Goal: Information Seeking & Learning: Learn about a topic

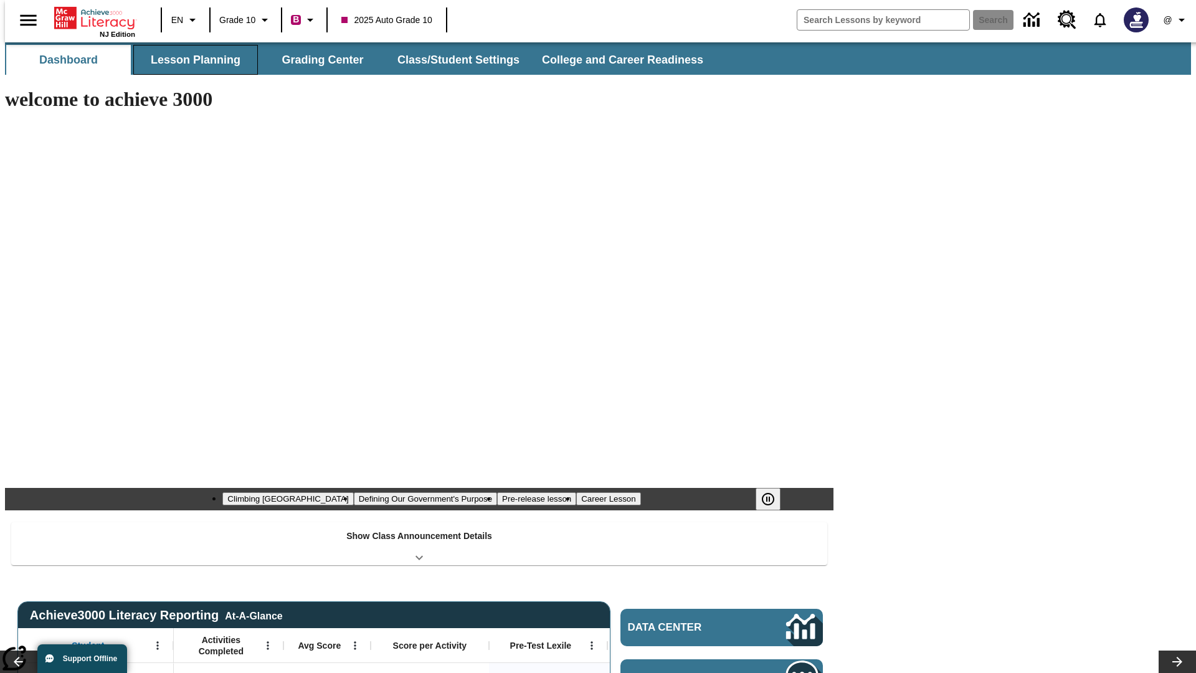
click at [191, 60] on button "Lesson Planning" at bounding box center [195, 60] width 125 height 30
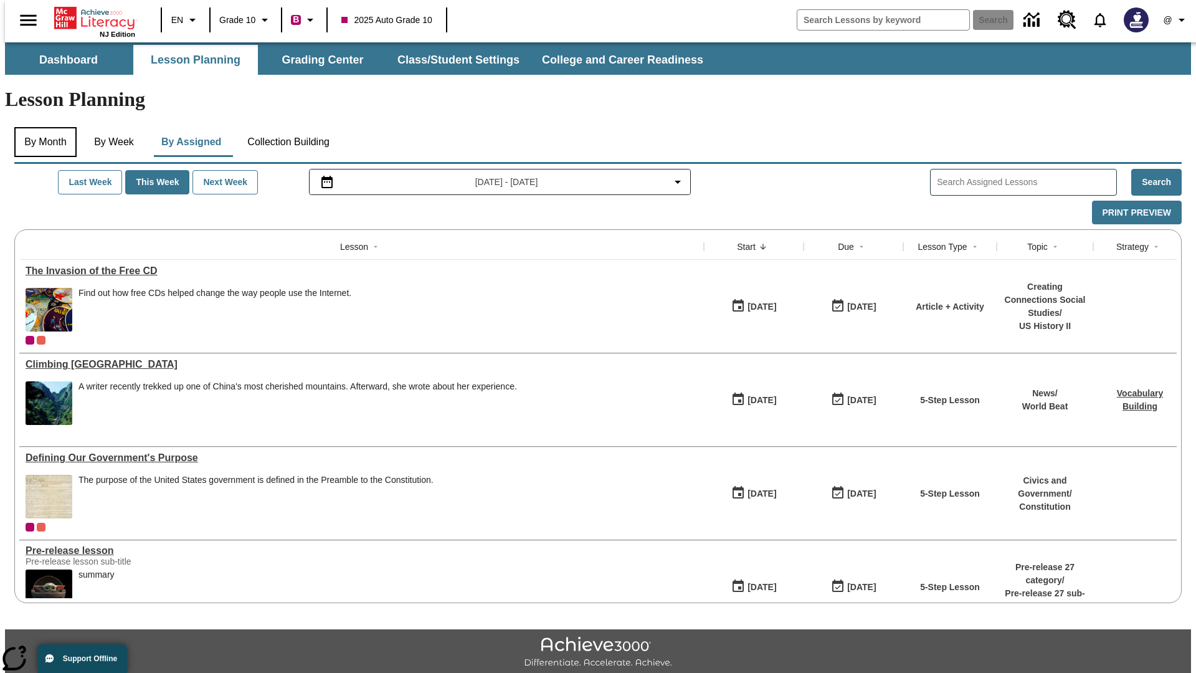
click at [42, 127] on button "By Month" at bounding box center [45, 142] width 62 height 30
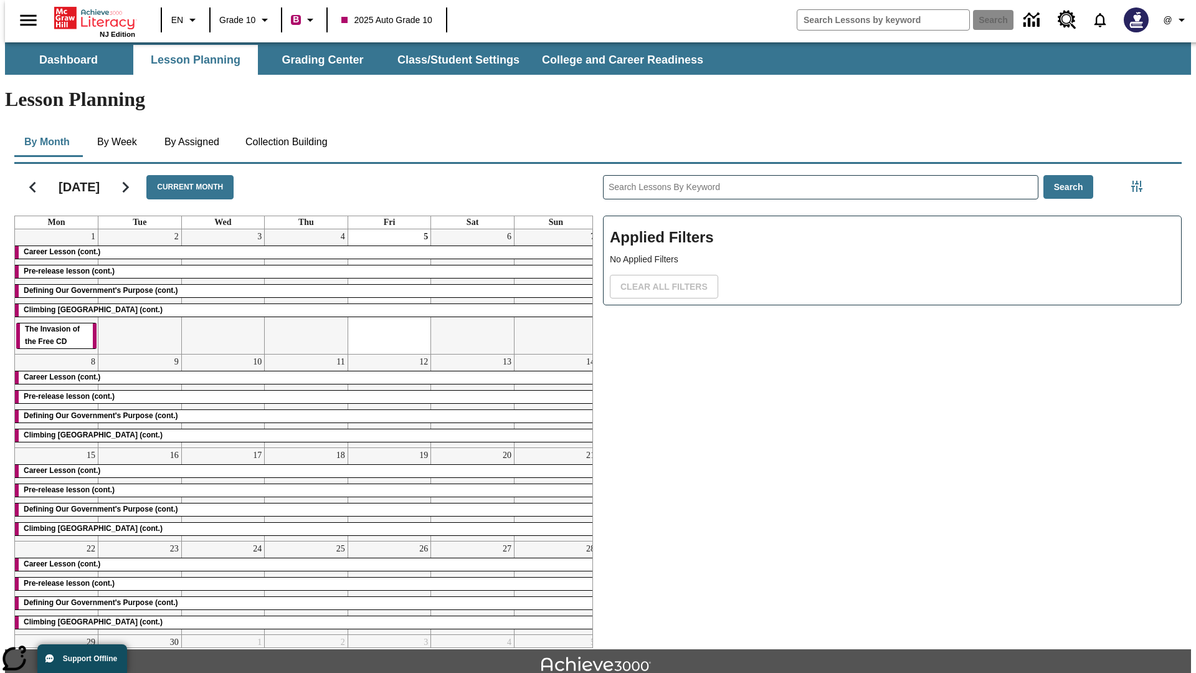
click at [301, 246] on div "Career Lesson (cont.)" at bounding box center [306, 252] width 582 height 12
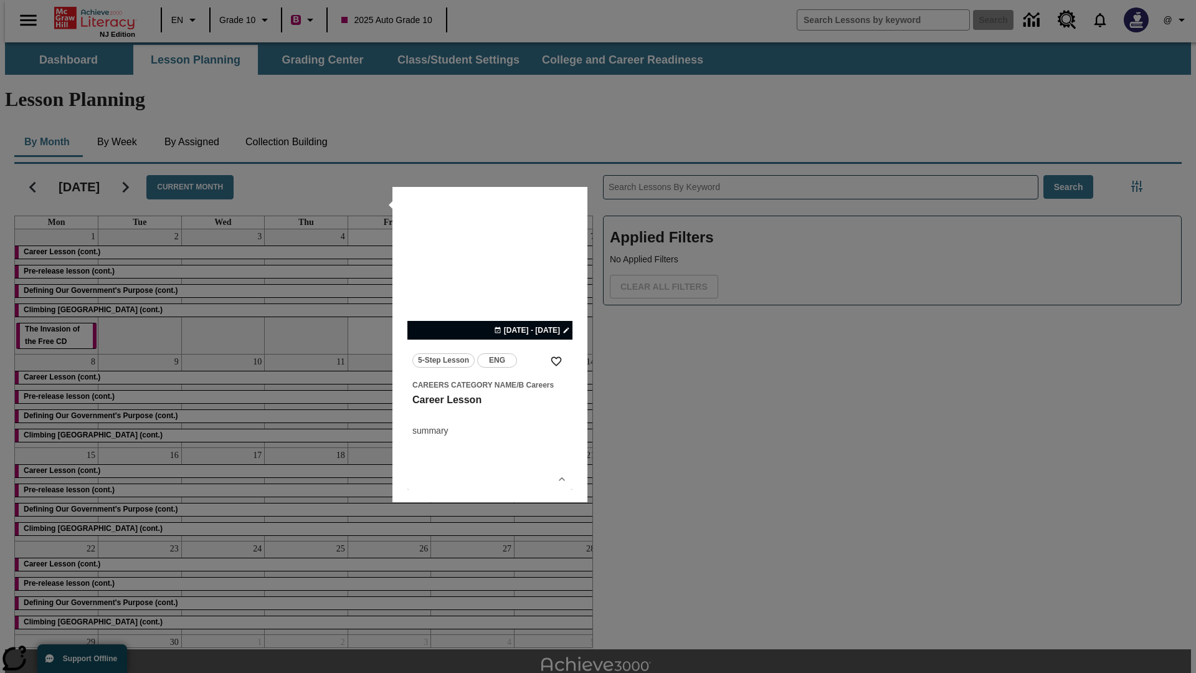
scroll to position [27, 0]
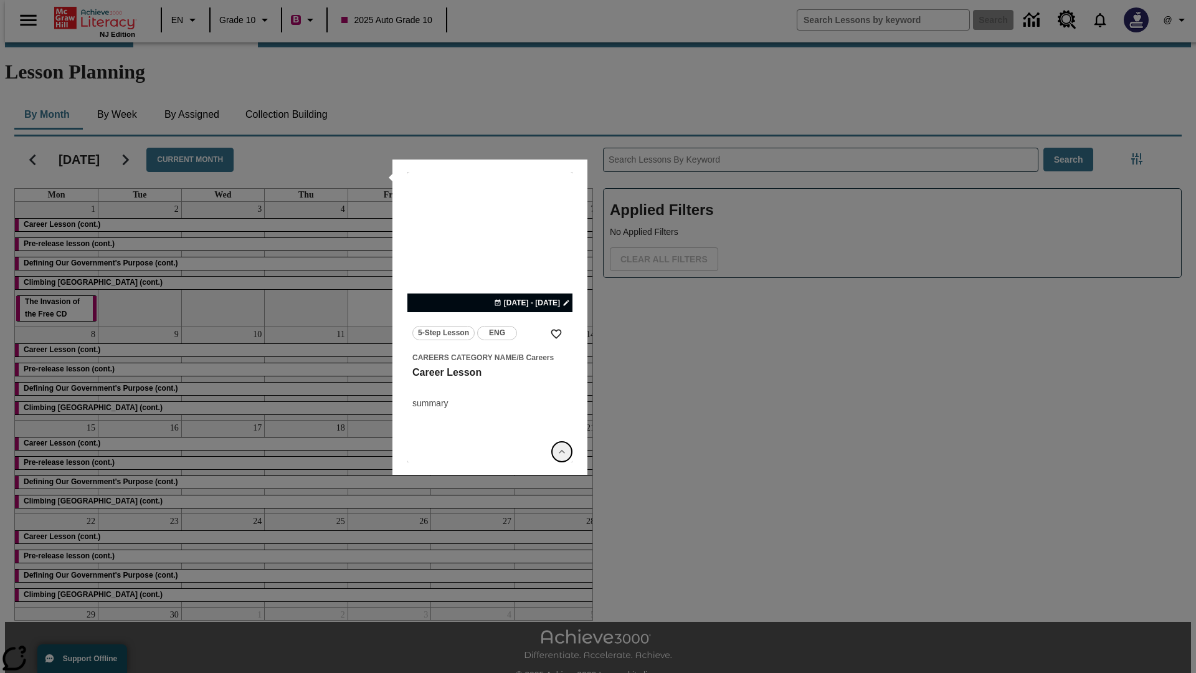
click at [562, 452] on icon "Show Details" at bounding box center [562, 451] width 12 height 12
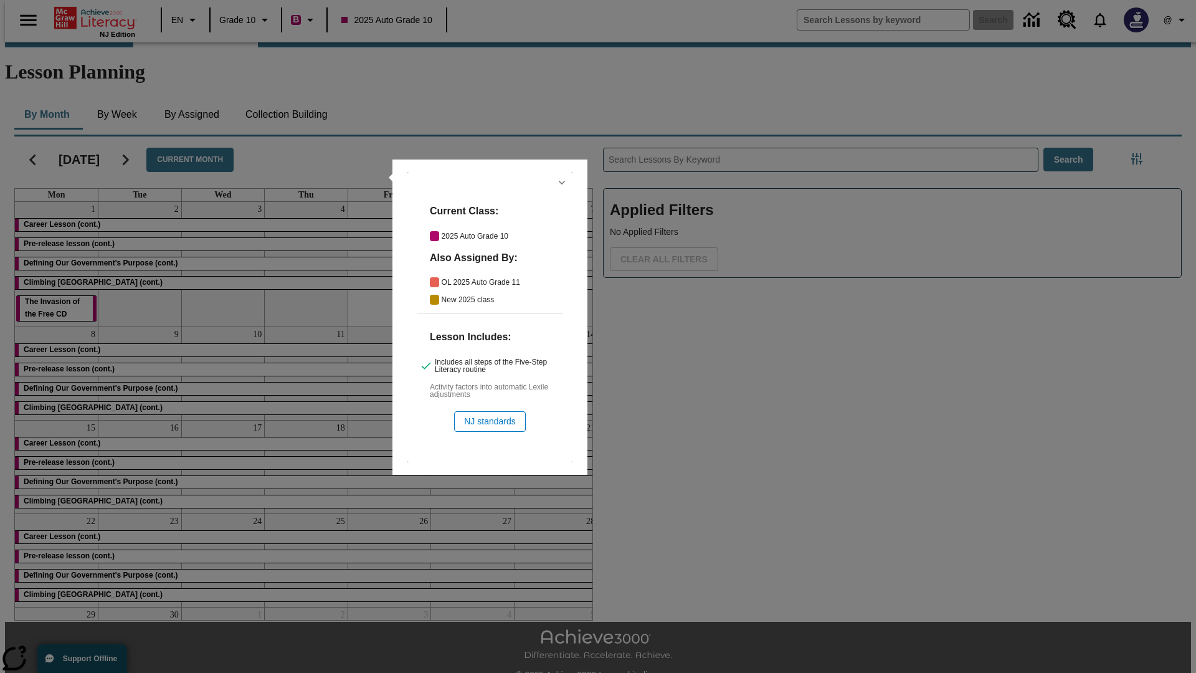
click at [562, 183] on icon "Hide Details" at bounding box center [562, 182] width 12 height 12
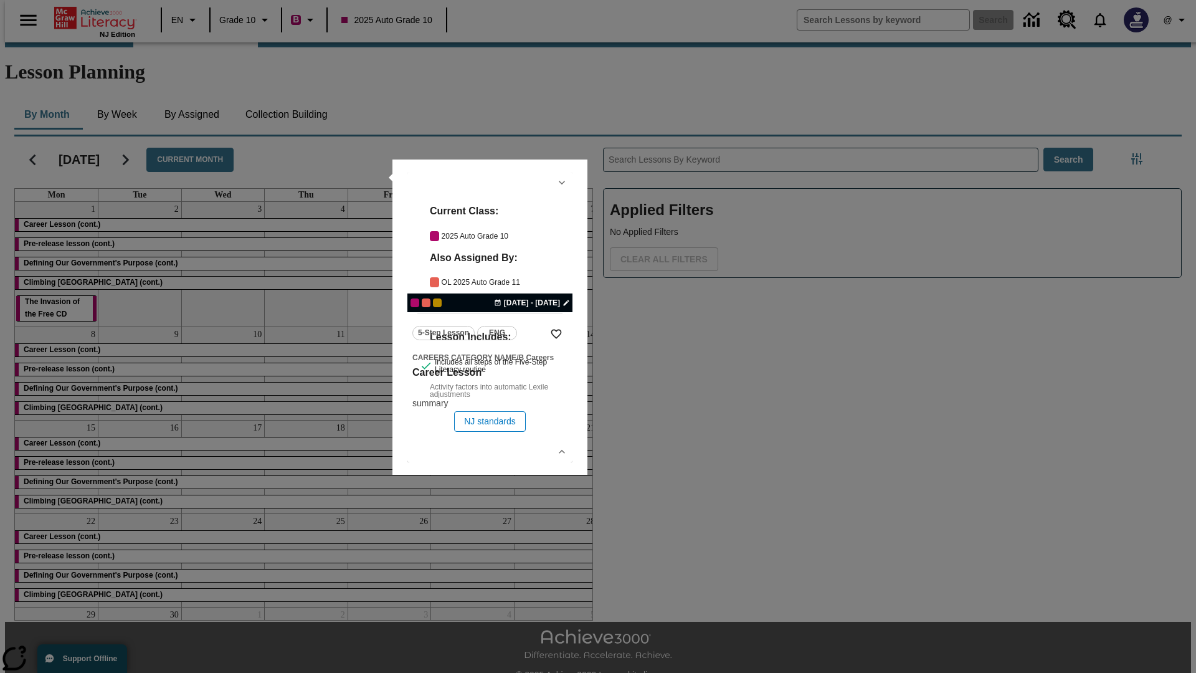
click at [490, 317] on link "lesson details" at bounding box center [489, 317] width 165 height 290
